Goal: Task Accomplishment & Management: Manage account settings

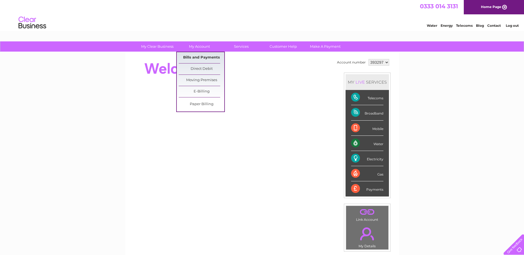
click at [208, 55] on link "Bills and Payments" at bounding box center [202, 57] width 46 height 11
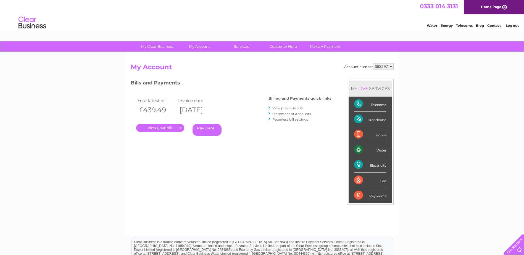
click at [170, 128] on link "." at bounding box center [160, 128] width 48 height 8
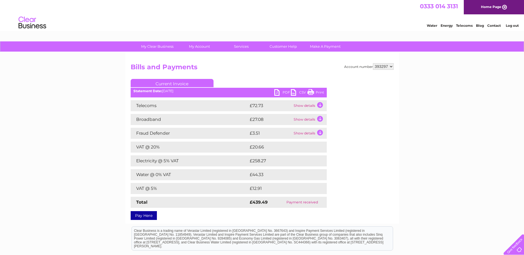
click at [283, 92] on link "PDF" at bounding box center [282, 93] width 17 height 8
